Goal: Task Accomplishment & Management: Complete application form

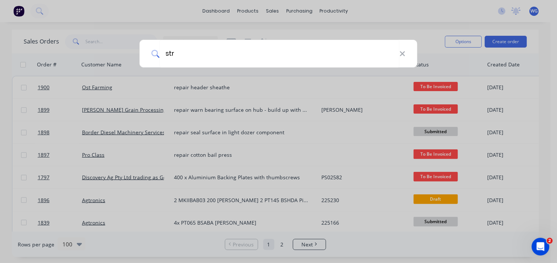
type input "stra"
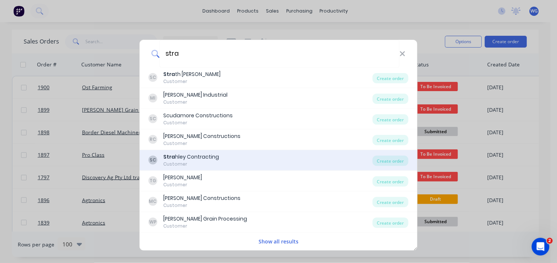
click at [200, 156] on div "Stra hley Contracting" at bounding box center [191, 157] width 56 height 8
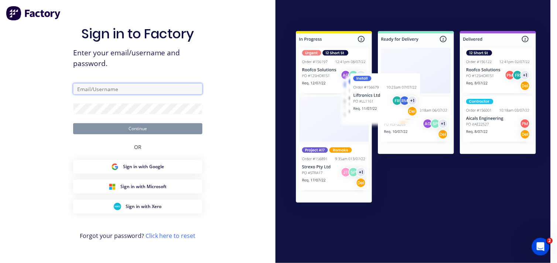
type input "[EMAIL_ADDRESS][DOMAIN_NAME]"
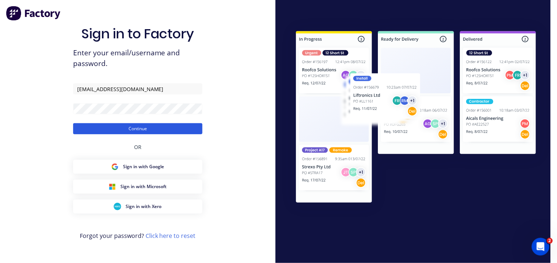
click at [156, 129] on button "Continue" at bounding box center [137, 128] width 129 height 11
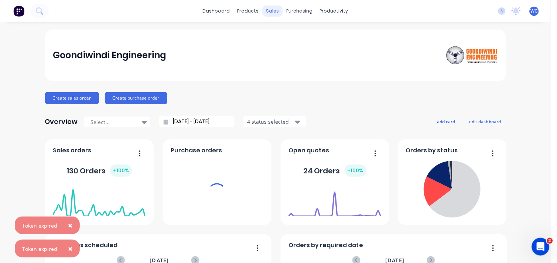
click at [268, 13] on div "sales" at bounding box center [272, 11] width 20 height 11
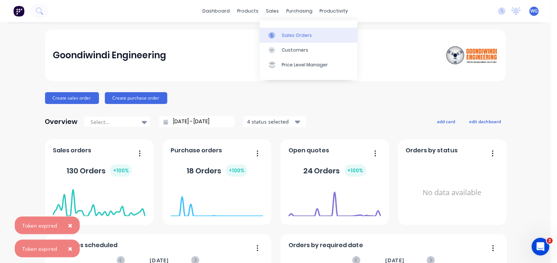
click at [287, 35] on div "Sales Orders" at bounding box center [297, 35] width 30 height 7
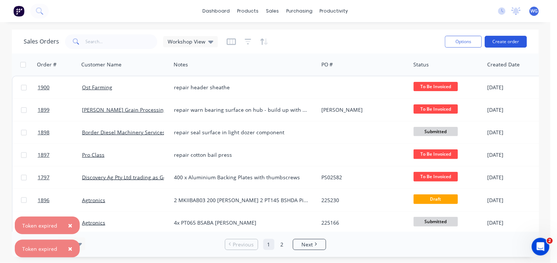
click at [500, 38] on button "Create order" at bounding box center [506, 42] width 42 height 12
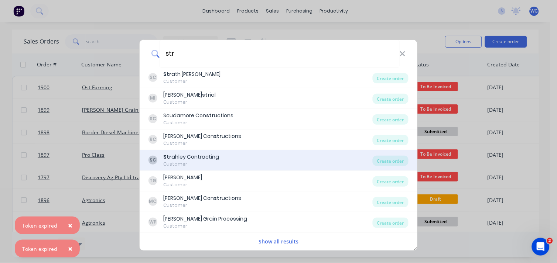
type input "str"
click at [218, 154] on div "SC Str ahley Contracting Customer" at bounding box center [261, 160] width 224 height 14
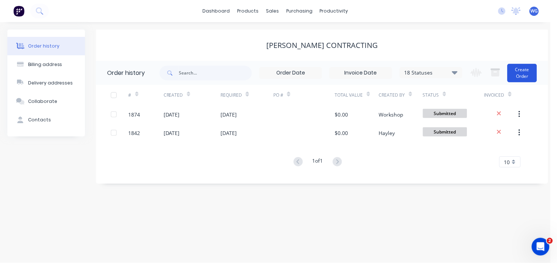
click at [515, 68] on button "Create Order" at bounding box center [523, 73] width 30 height 18
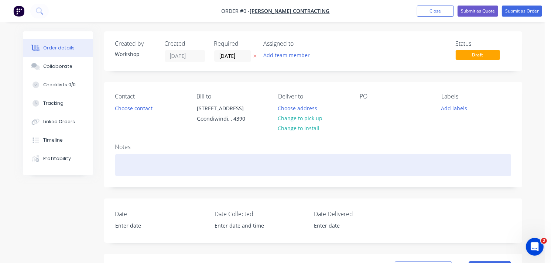
click at [180, 163] on div at bounding box center [313, 165] width 396 height 23
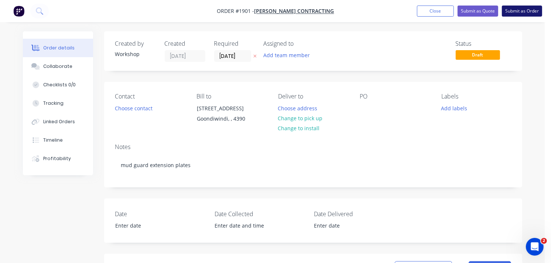
click at [510, 10] on button "Submit as Order" at bounding box center [522, 11] width 40 height 11
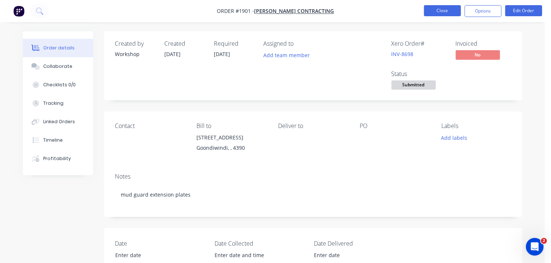
click at [452, 7] on button "Close" at bounding box center [442, 10] width 37 height 11
